Goal: Transaction & Acquisition: Purchase product/service

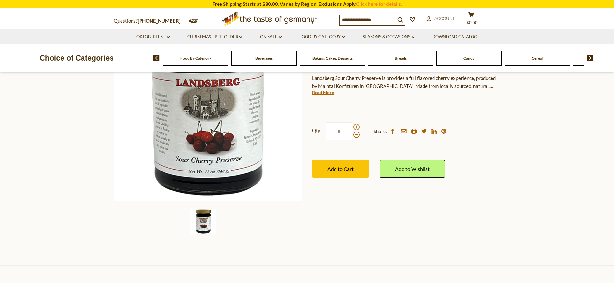
scroll to position [64, 0]
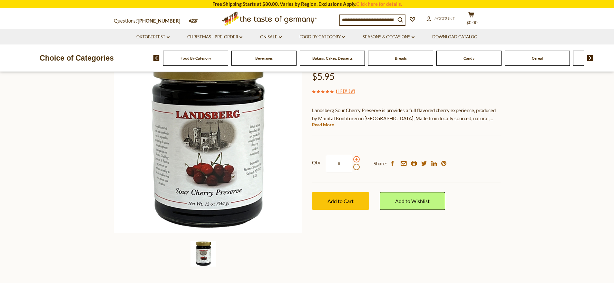
click at [356, 159] on span at bounding box center [356, 159] width 6 height 6
click at [352, 159] on input "*" at bounding box center [339, 164] width 26 height 18
click at [356, 159] on span at bounding box center [356, 159] width 6 height 6
click at [352, 159] on input "*" at bounding box center [339, 164] width 26 height 18
click at [356, 159] on span at bounding box center [356, 159] width 6 height 6
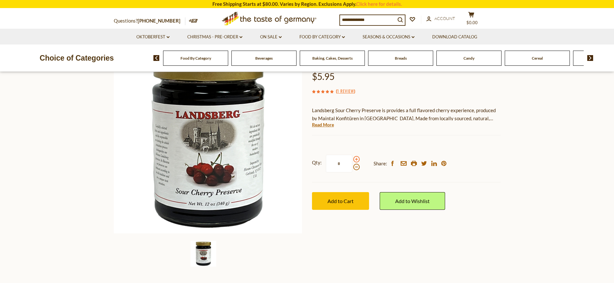
click at [352, 159] on input "*" at bounding box center [339, 164] width 26 height 18
click at [356, 168] on span at bounding box center [356, 167] width 6 height 6
click at [352, 168] on input "*" at bounding box center [339, 164] width 26 height 18
click at [356, 168] on span at bounding box center [356, 167] width 6 height 6
click at [352, 168] on input "*" at bounding box center [339, 164] width 26 height 18
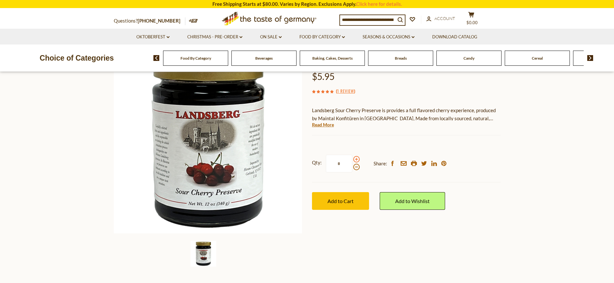
click at [356, 159] on span at bounding box center [356, 159] width 6 height 6
click at [352, 159] on input "*" at bounding box center [339, 164] width 26 height 18
click at [356, 167] on span at bounding box center [356, 167] width 6 height 6
click at [352, 167] on input "*" at bounding box center [339, 164] width 26 height 18
click at [356, 160] on span at bounding box center [356, 159] width 6 height 6
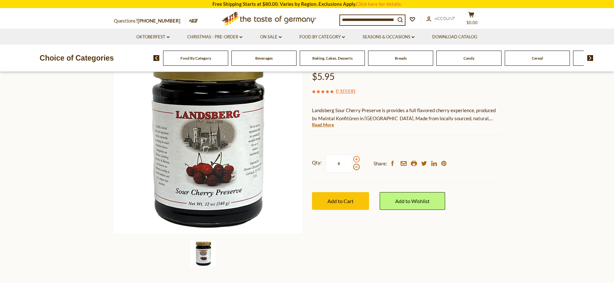
click at [352, 160] on input "*" at bounding box center [339, 164] width 26 height 18
click at [352, 203] on span "Add to Cart" at bounding box center [340, 201] width 26 height 6
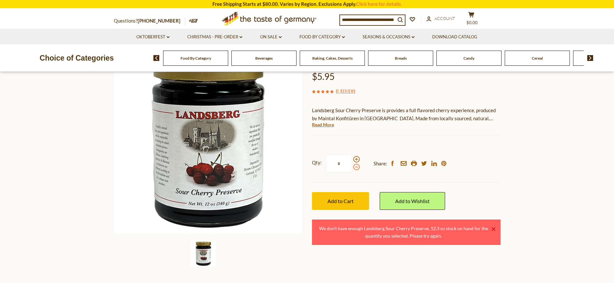
click at [356, 168] on span at bounding box center [356, 167] width 6 height 6
click at [352, 168] on input "*" at bounding box center [339, 164] width 26 height 18
click at [344, 204] on button "Add to Cart" at bounding box center [340, 201] width 57 height 18
click at [357, 168] on span at bounding box center [356, 167] width 6 height 6
click at [352, 168] on input "*" at bounding box center [339, 164] width 26 height 18
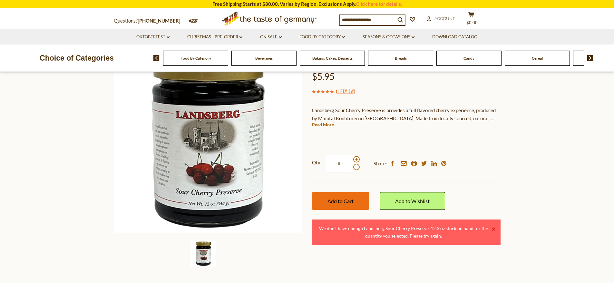
click at [340, 202] on span "Add to Cart" at bounding box center [340, 201] width 26 height 6
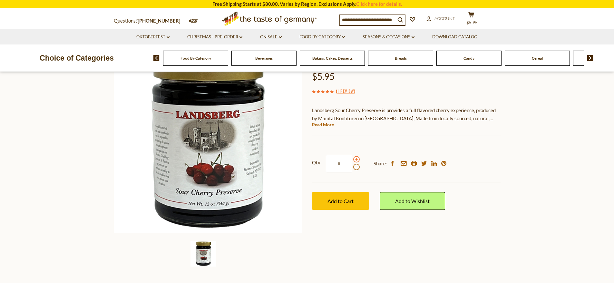
click at [357, 159] on span at bounding box center [356, 159] width 6 height 6
click at [352, 159] on input "*" at bounding box center [339, 164] width 26 height 18
click at [355, 168] on span at bounding box center [356, 167] width 6 height 6
click at [352, 168] on input "*" at bounding box center [339, 164] width 26 height 18
type input "*"
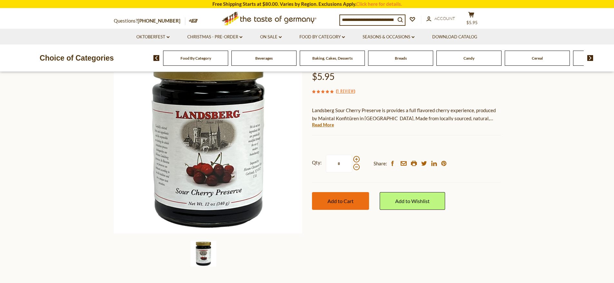
click at [342, 204] on button "Add to Cart" at bounding box center [340, 201] width 57 height 18
click at [330, 201] on span "Add to Cart" at bounding box center [340, 201] width 26 height 6
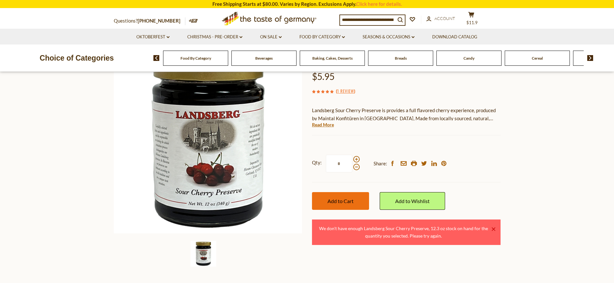
click at [329, 202] on span "Add to Cart" at bounding box center [340, 201] width 26 height 6
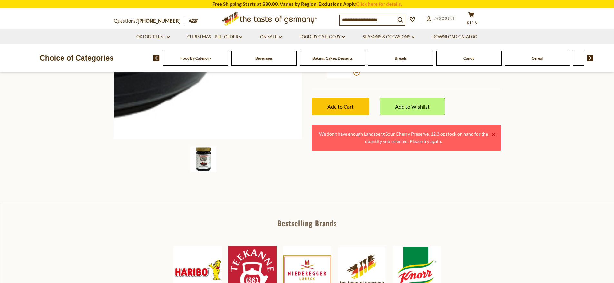
scroll to position [161, 0]
